Goal: Task Accomplishment & Management: Complete application form

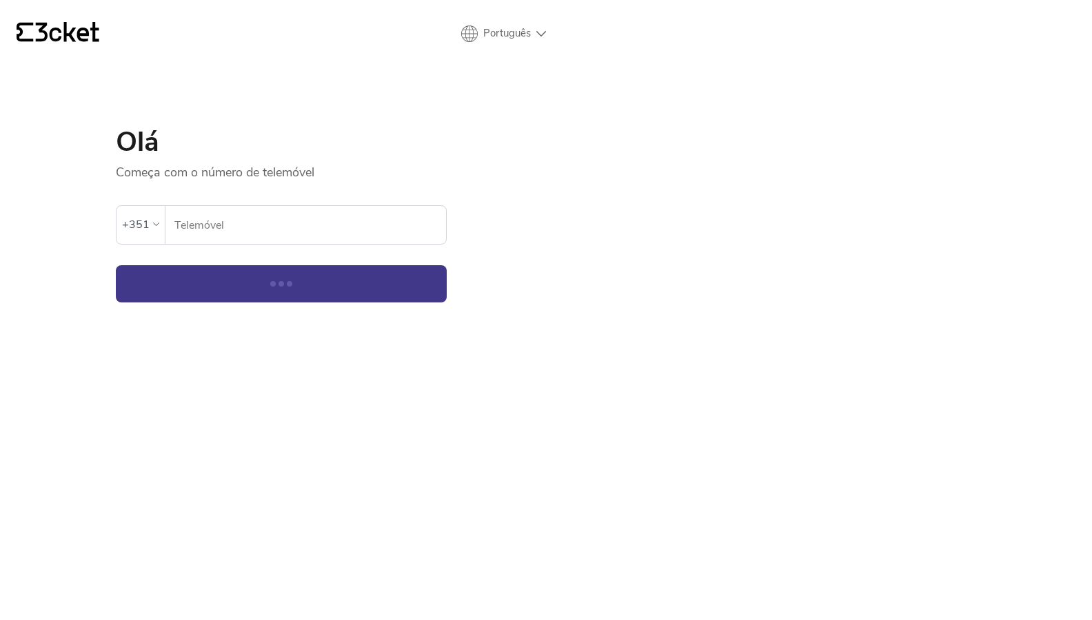
click at [218, 221] on input "Telemóvel" at bounding box center [310, 225] width 272 height 38
type input "917287039"
click at [265, 220] on input "917287039" at bounding box center [310, 225] width 272 height 38
click at [281, 279] on button "Continuar" at bounding box center [281, 283] width 331 height 37
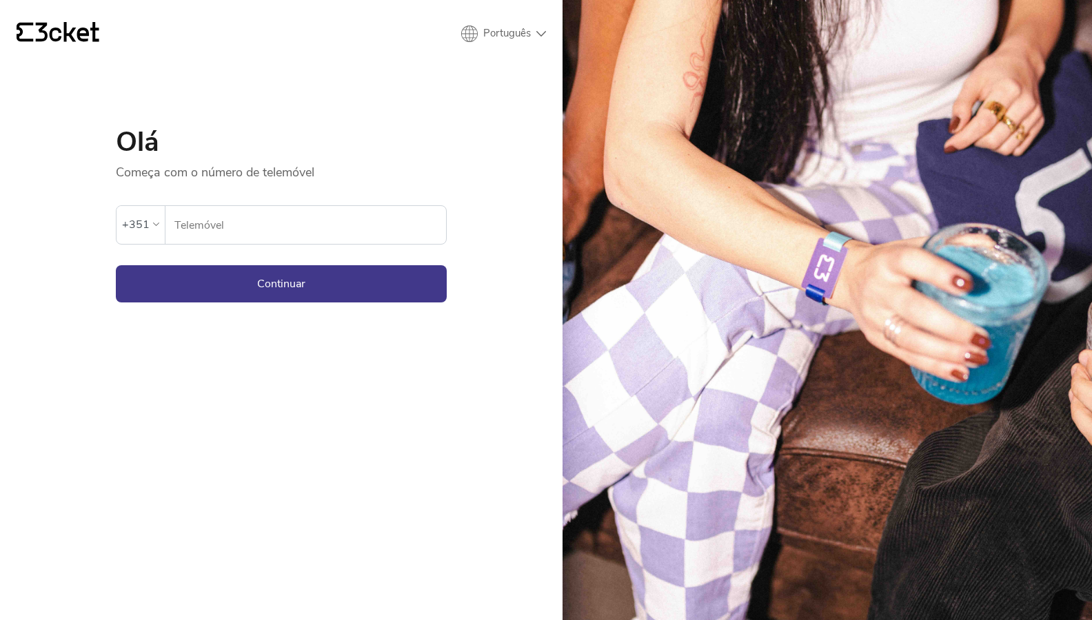
click at [280, 281] on button "Continuar" at bounding box center [281, 283] width 331 height 37
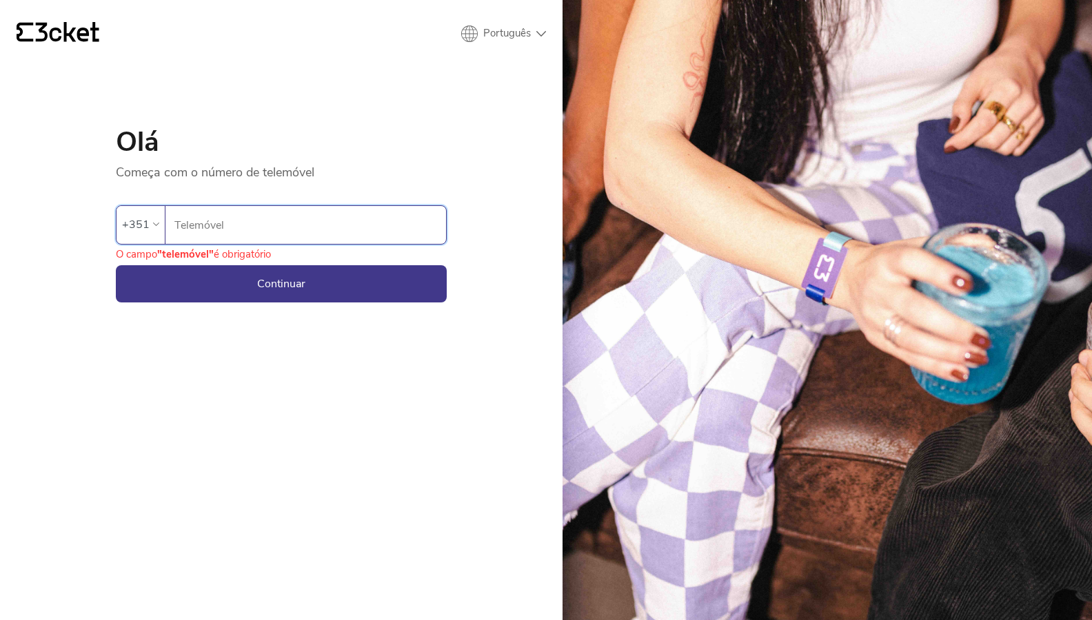
click at [238, 227] on input "Telemóvel" at bounding box center [310, 225] width 272 height 38
type input "917287039"
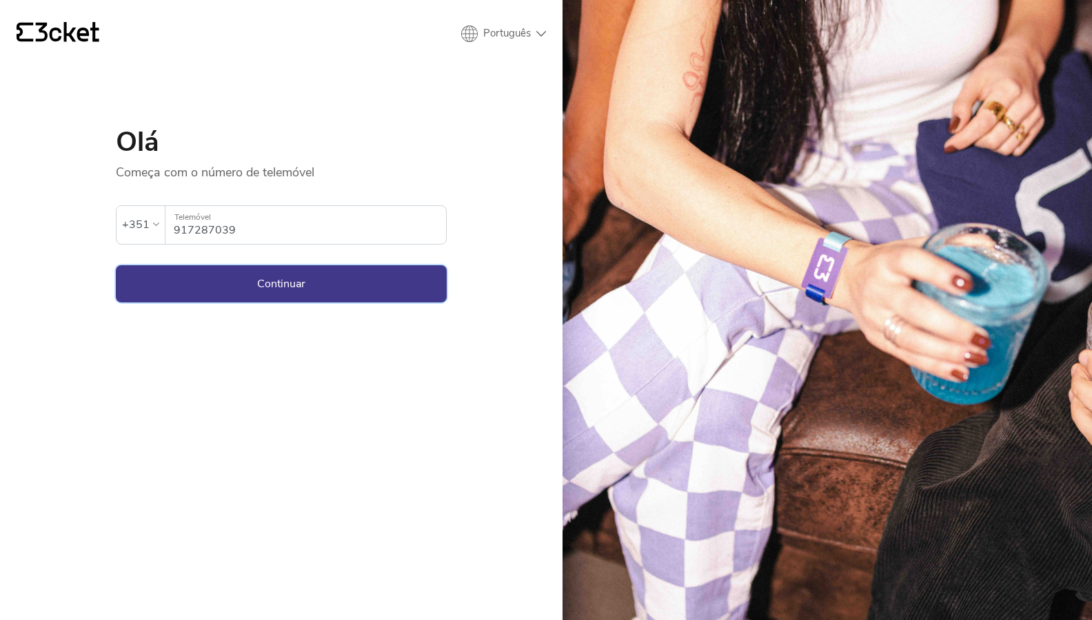
click at [280, 279] on button "Continuar" at bounding box center [281, 283] width 331 height 37
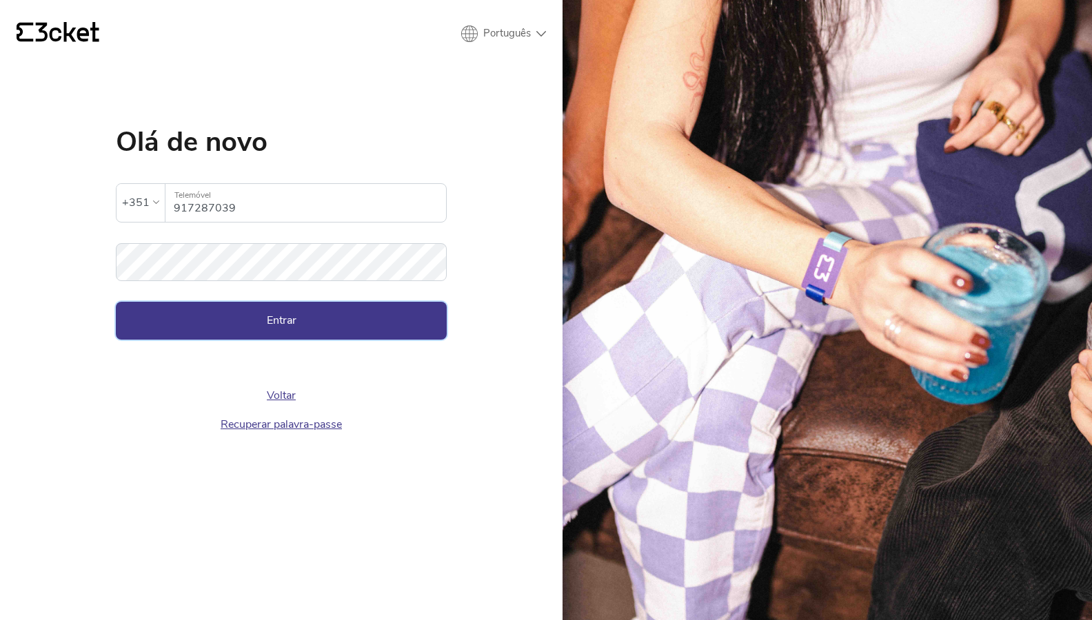
click at [291, 311] on button "Entrar" at bounding box center [281, 320] width 331 height 37
